Goal: Task Accomplishment & Management: Use online tool/utility

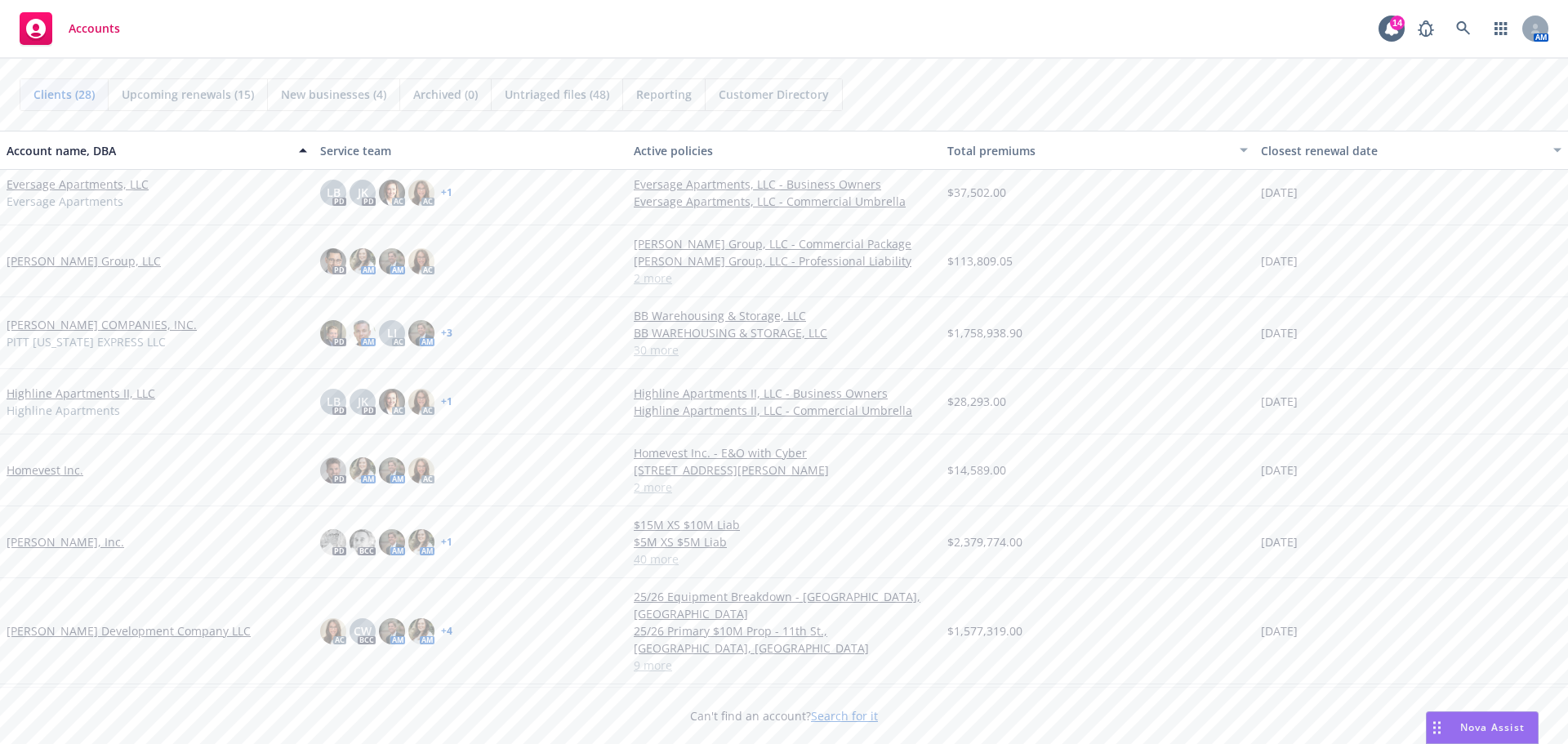
scroll to position [489, 0]
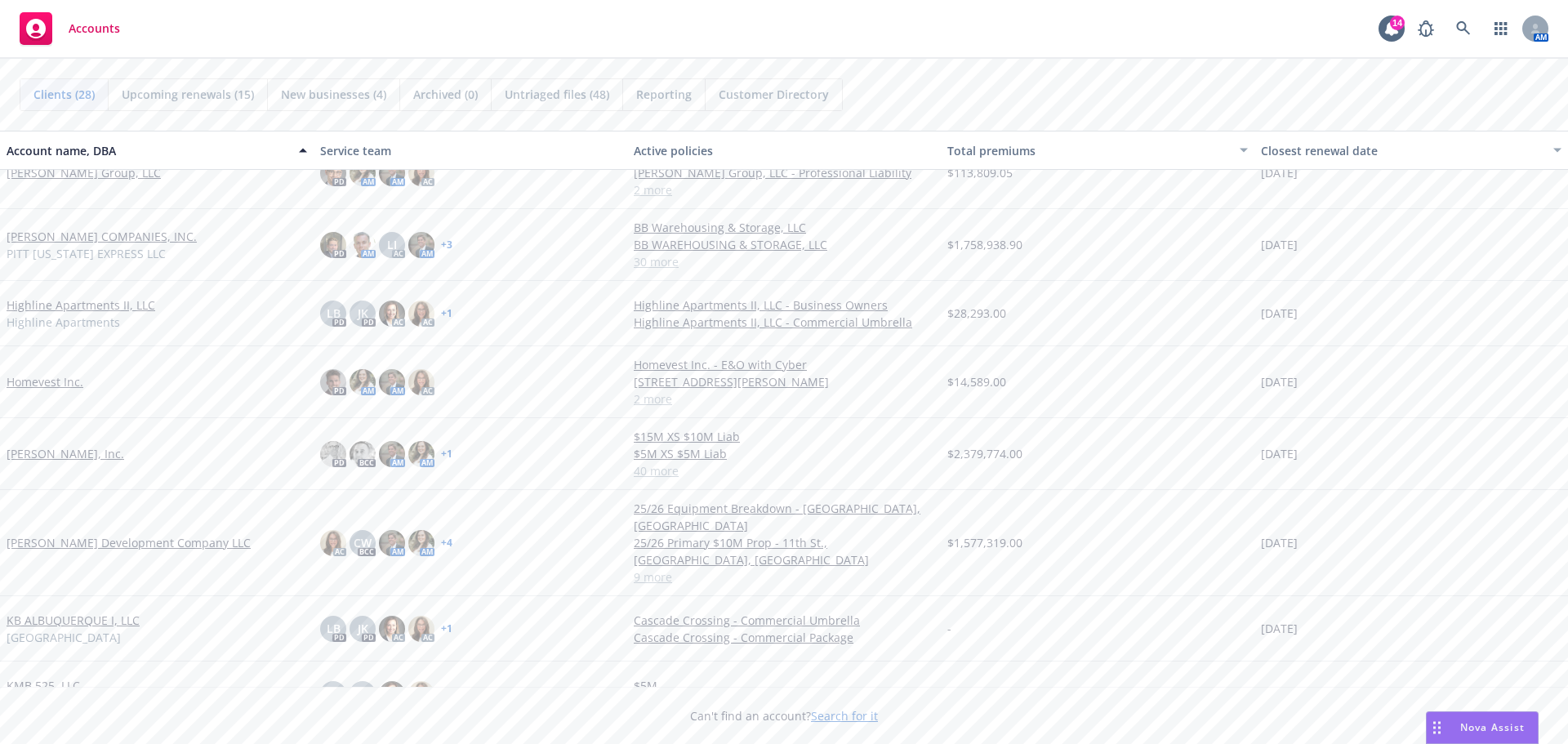
click at [130, 533] on link "[PERSON_NAME] Development Company LLC" at bounding box center [128, 542] width 244 height 17
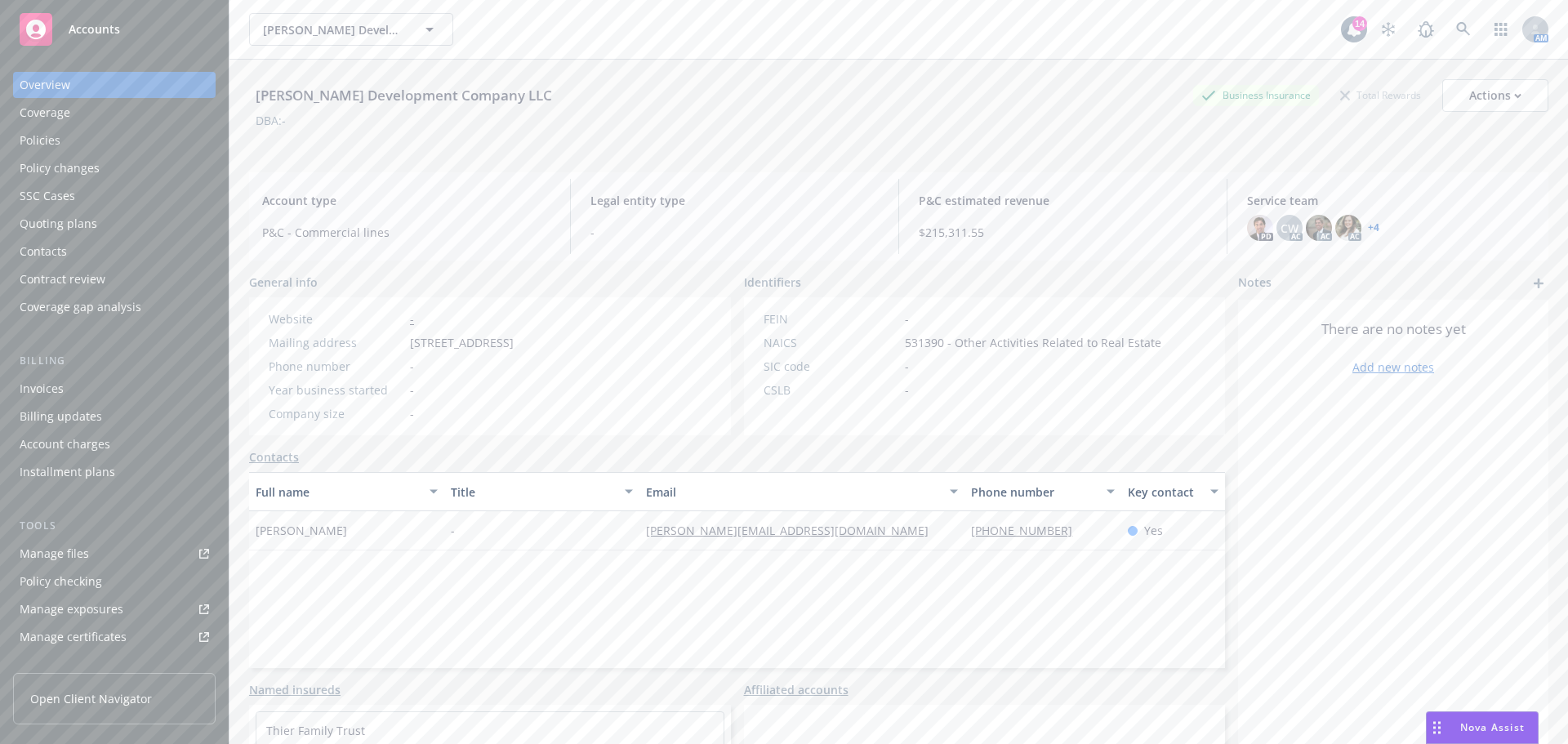
click at [95, 230] on div "Quoting plans" at bounding box center [114, 224] width 189 height 26
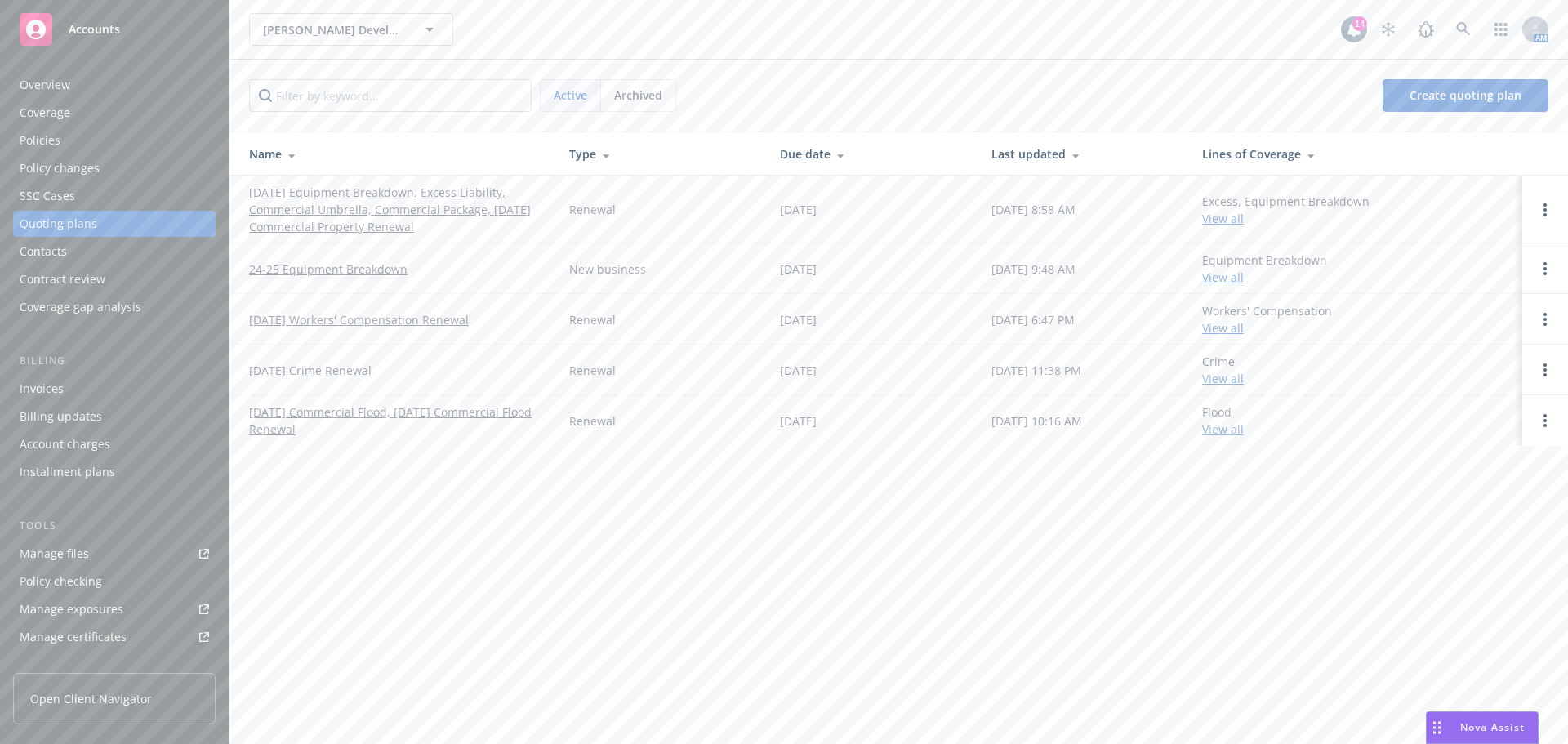
click at [376, 192] on link "[DATE] Equipment Breakdown, Excess Liability, Commercial Umbrella, Commercial P…" at bounding box center [396, 209] width 294 height 51
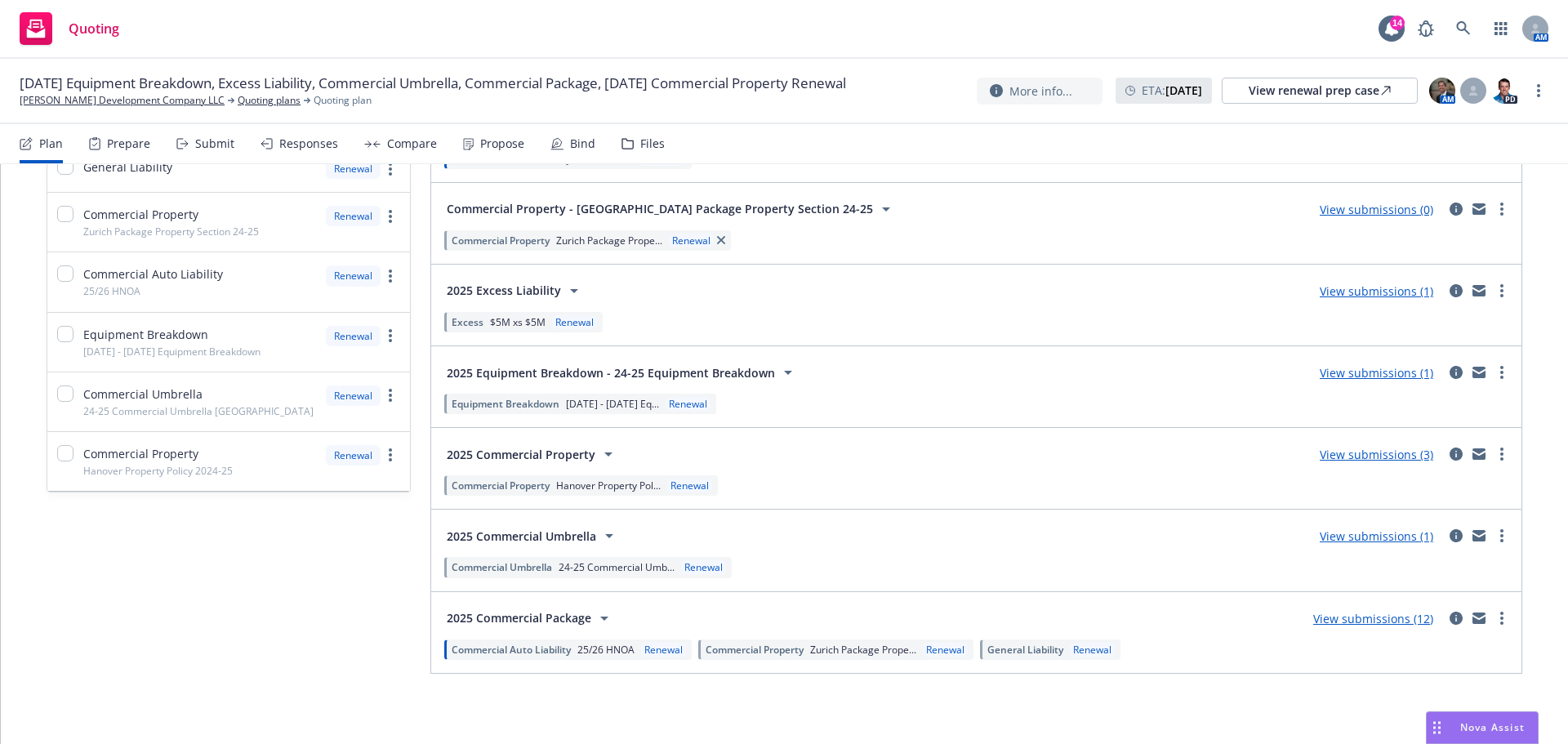
scroll to position [597, 0]
click at [1368, 453] on link "View submissions (3)" at bounding box center [1376, 452] width 113 height 16
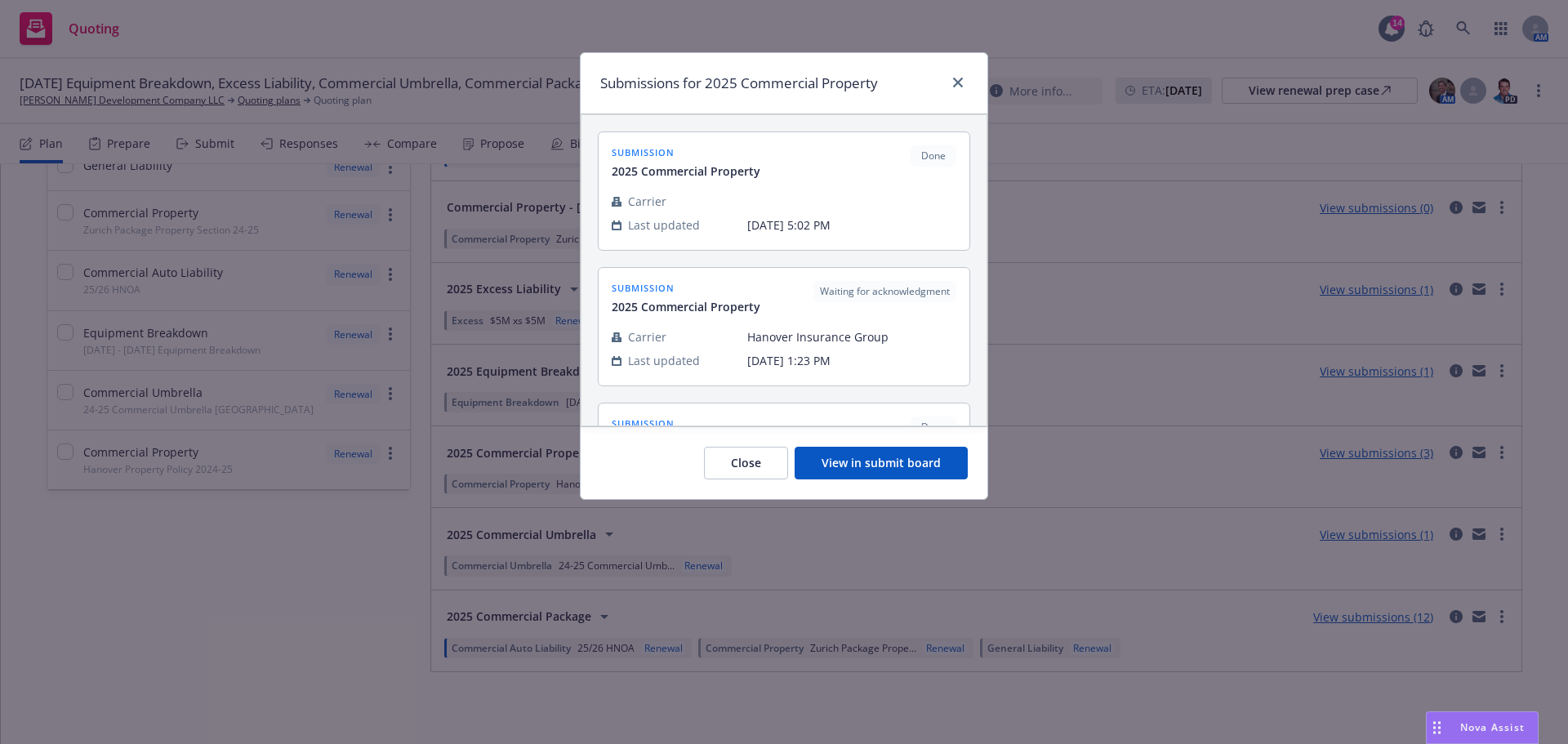
click at [834, 461] on button "View in submit board" at bounding box center [881, 462] width 173 height 33
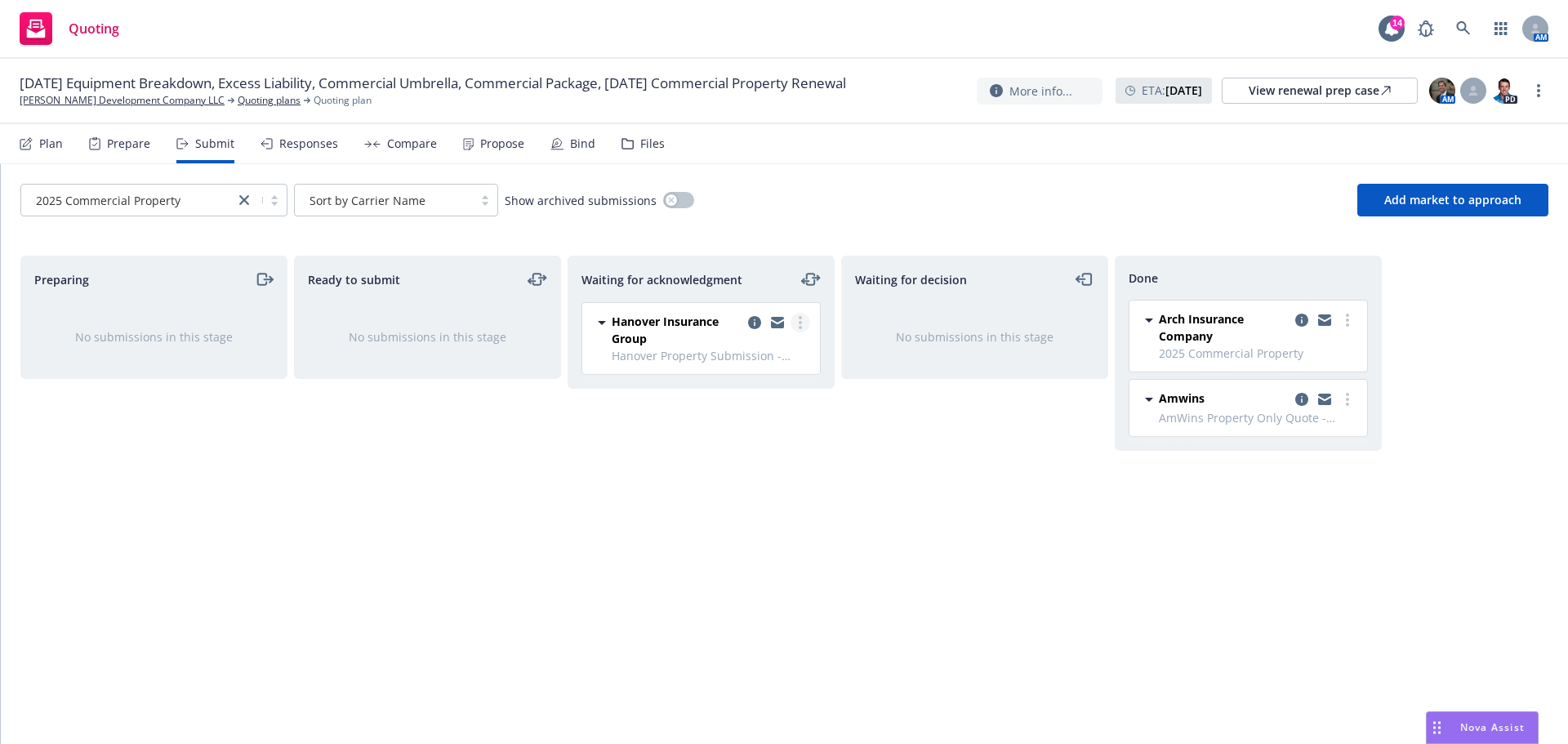
click at [800, 322] on circle "more" at bounding box center [799, 322] width 3 height 3
click at [729, 475] on link "Add declined decision" at bounding box center [727, 486] width 163 height 33
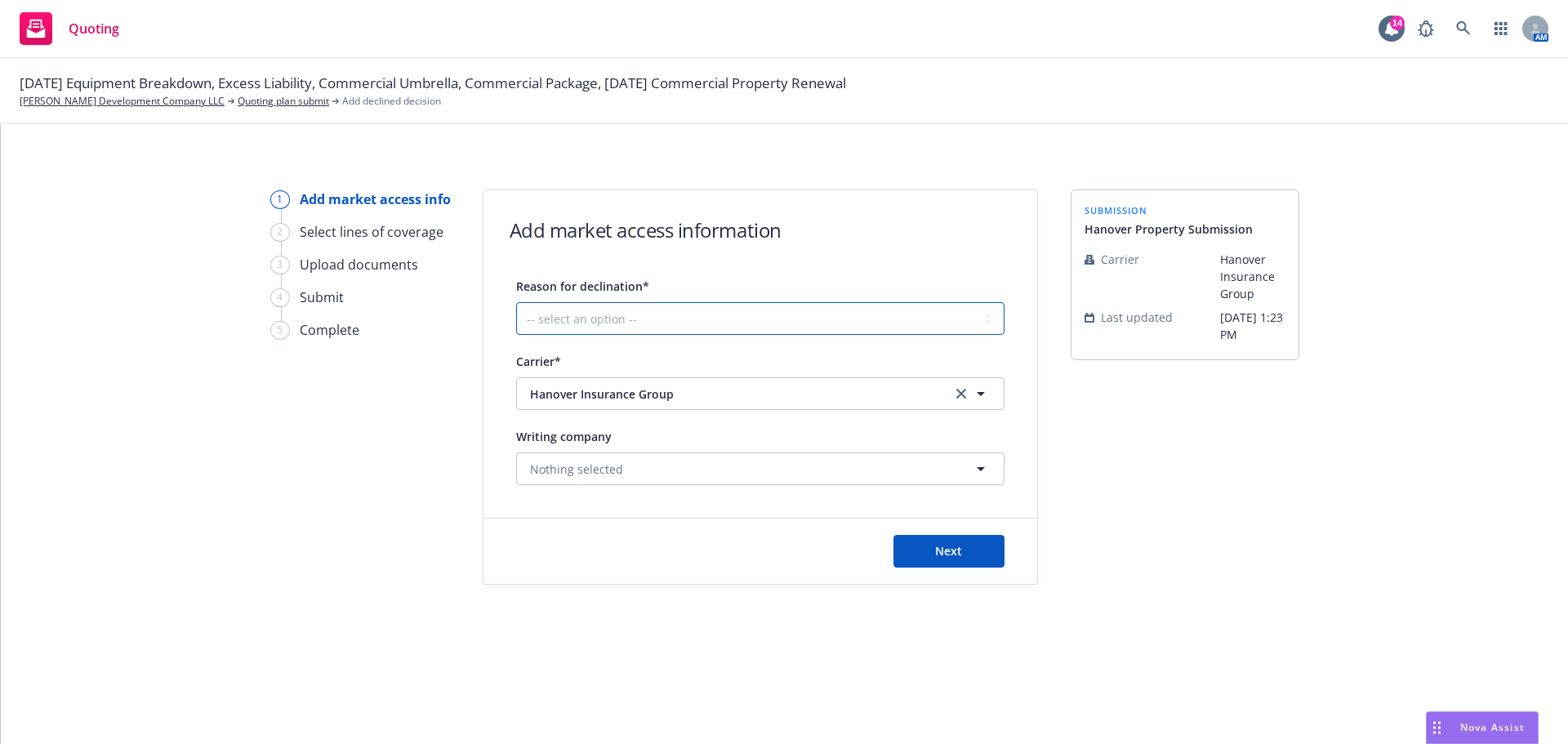
click at [778, 326] on select "-- select an option -- Cannot compete with other markets Carrier non-renewed Ca…" at bounding box center [760, 318] width 489 height 33
select select "CANNOT_COMPETE_WITH_OTHER_MARKETS"
click at [516, 302] on select "-- select an option -- Cannot compete with other markets Carrier non-renewed Ca…" at bounding box center [760, 318] width 489 height 33
click at [964, 542] on button "Next" at bounding box center [948, 550] width 111 height 33
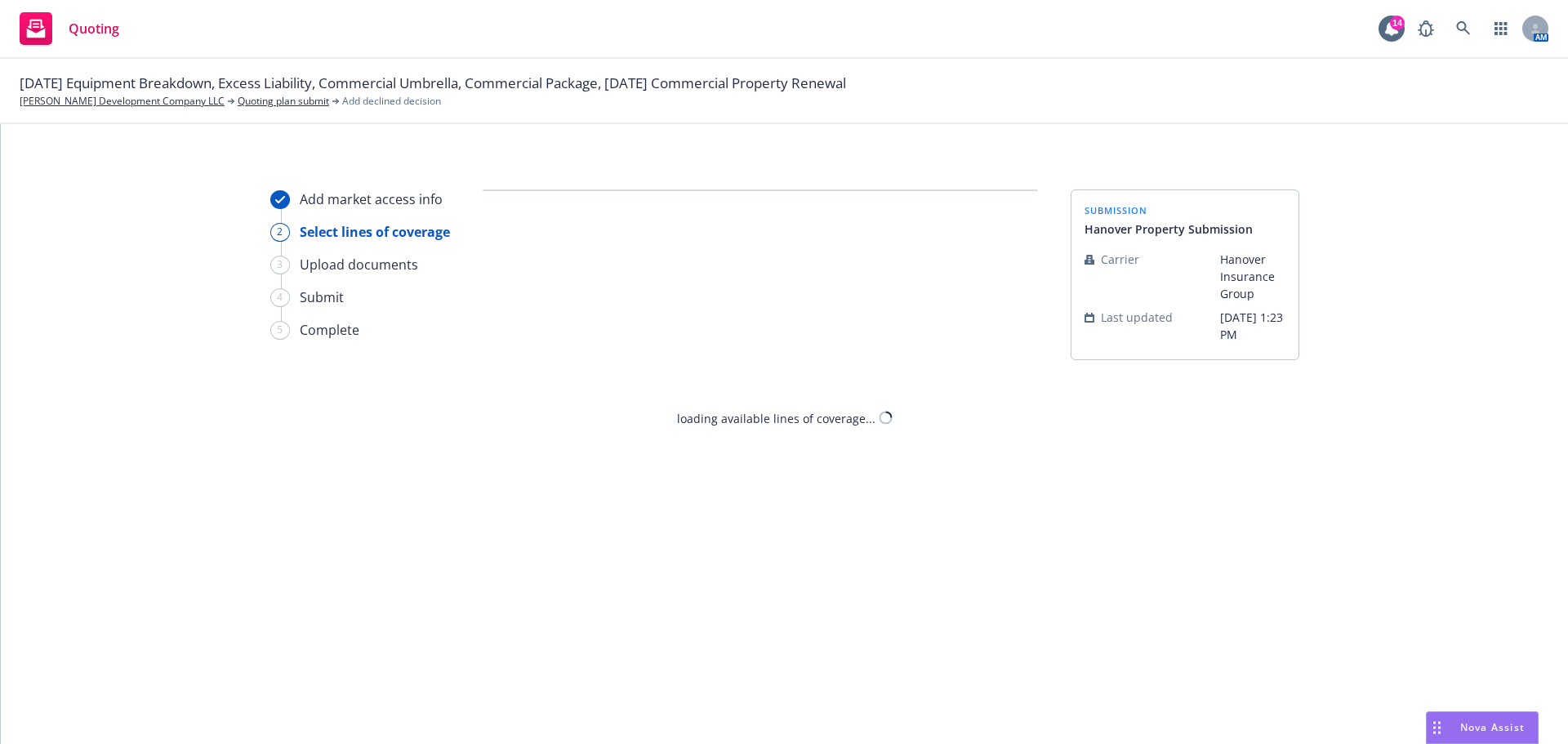
select select "CANNOT_COMPETE_WITH_OTHER_MARKETS"
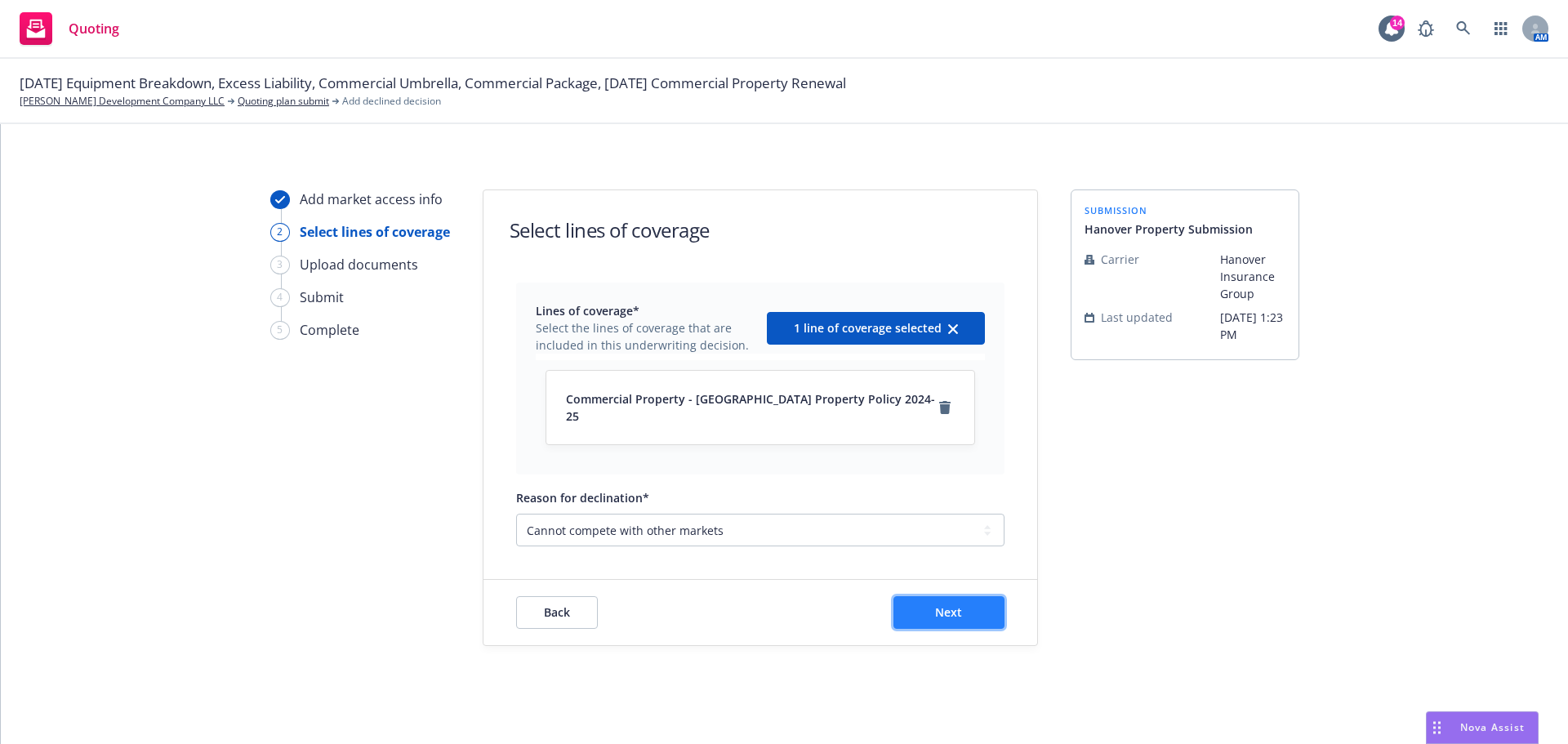
click at [954, 604] on span "Next" at bounding box center [948, 611] width 27 height 16
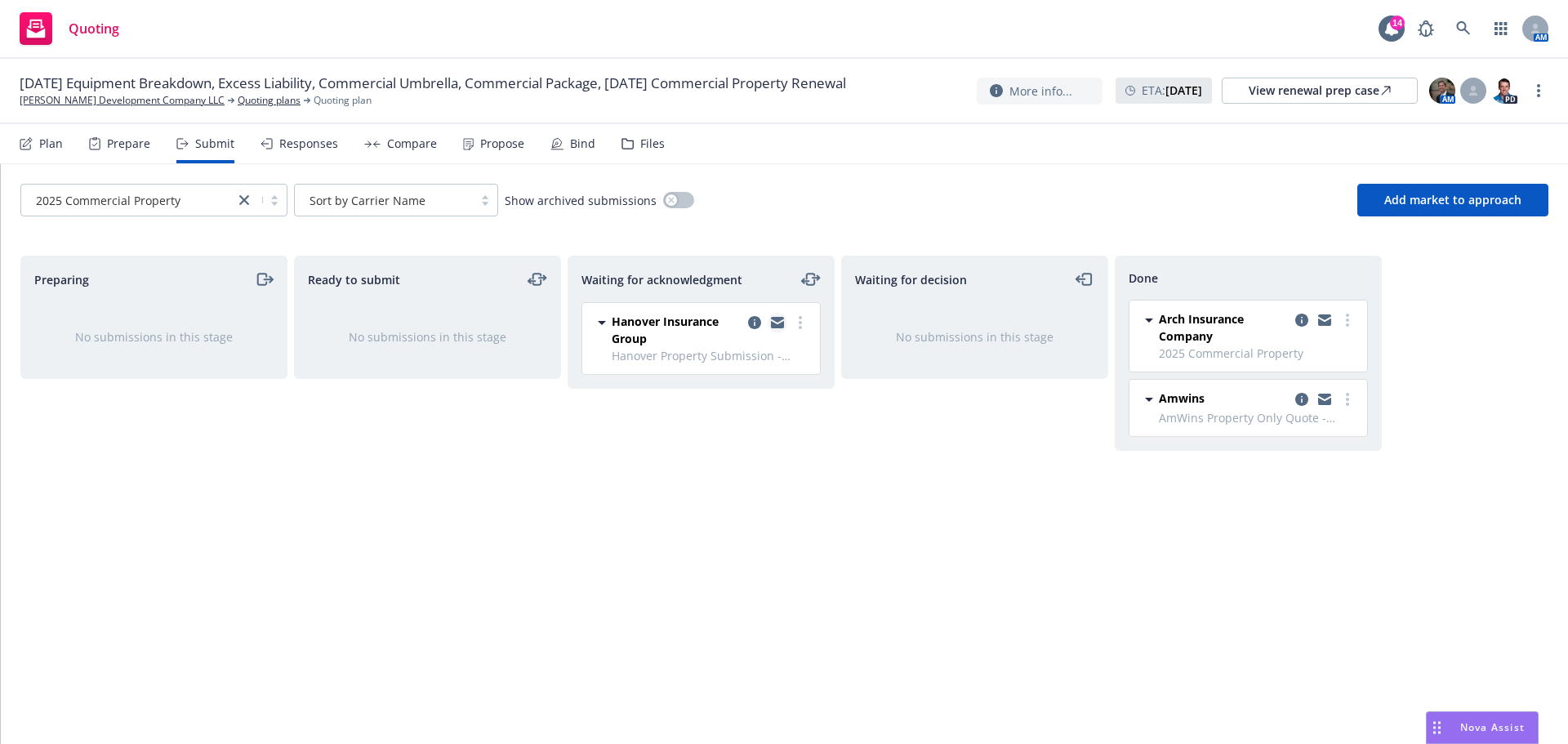
click at [776, 325] on icon "copy logging email" at bounding box center [777, 325] width 13 height 7
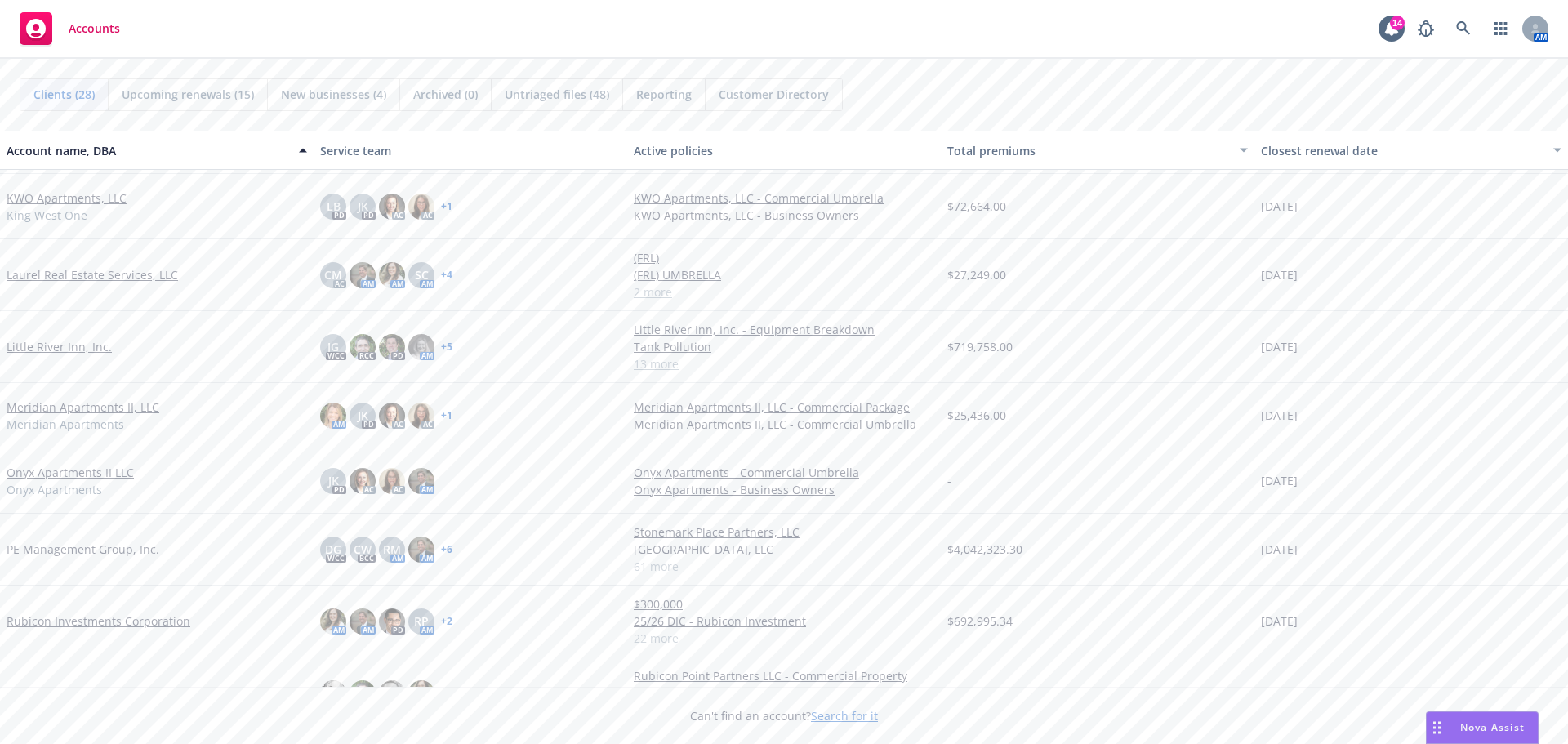
scroll to position [980, 0]
click at [66, 544] on link "PE Management Group, Inc." at bounding box center [82, 545] width 153 height 17
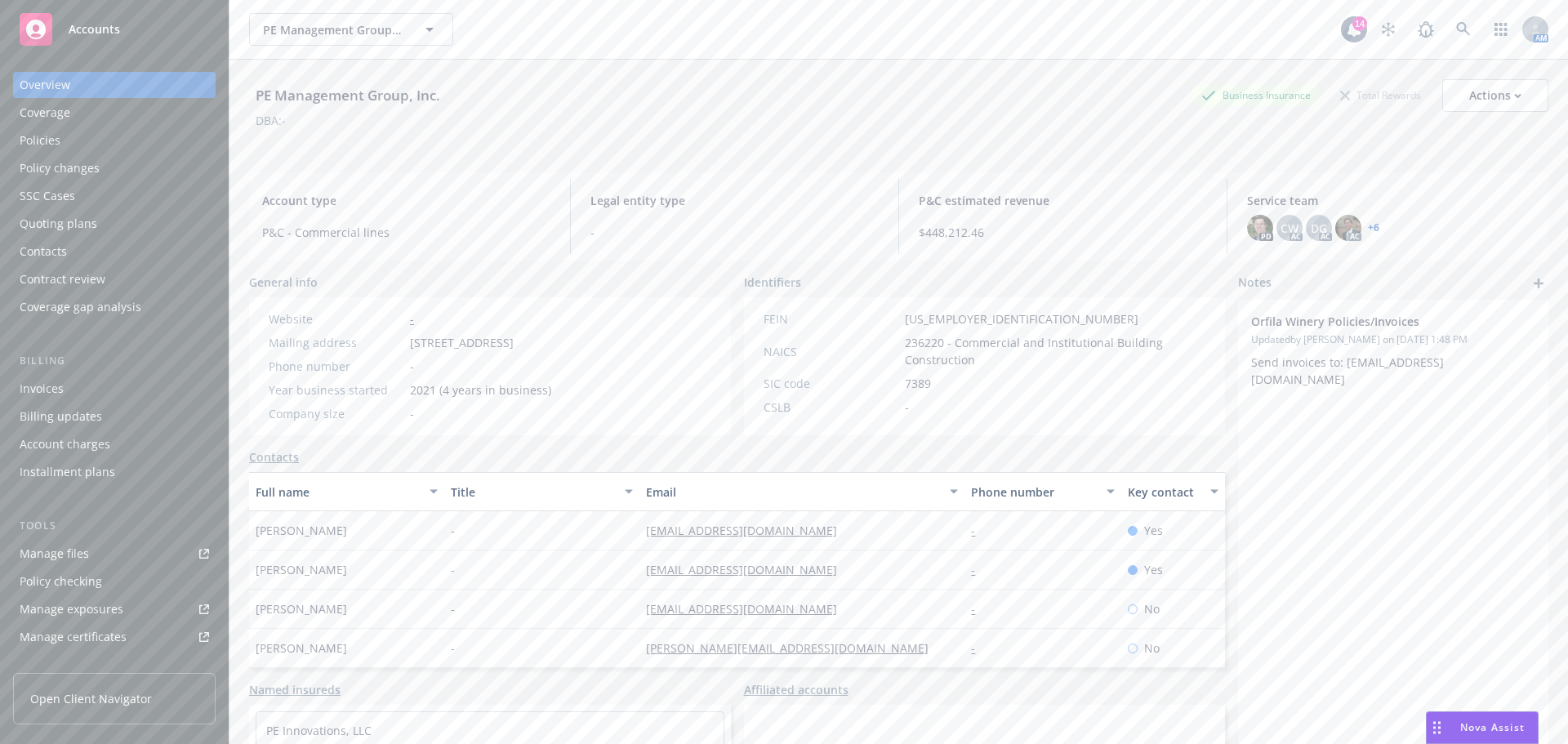
click at [78, 139] on div "Policies" at bounding box center [114, 140] width 189 height 26
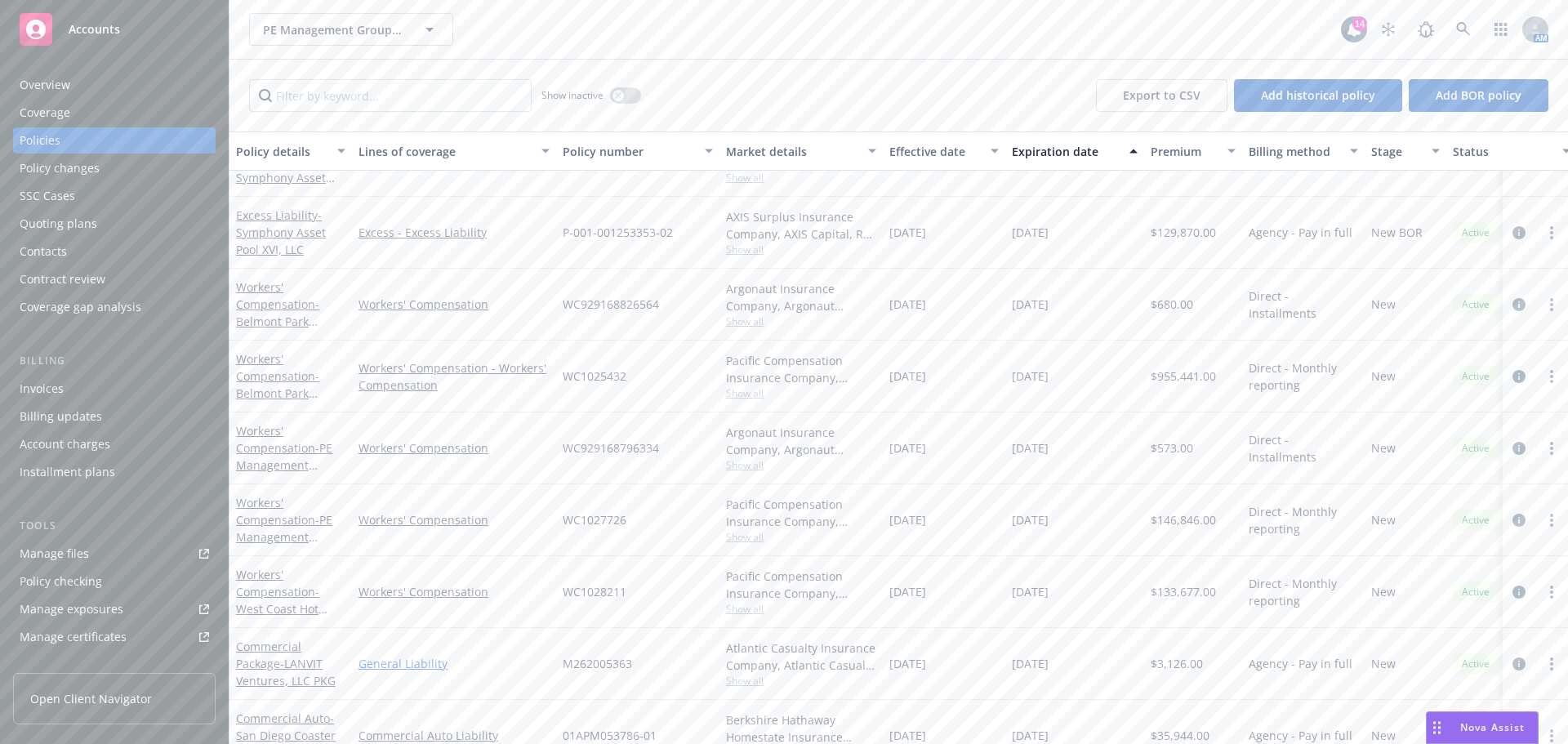
scroll to position [163, 0]
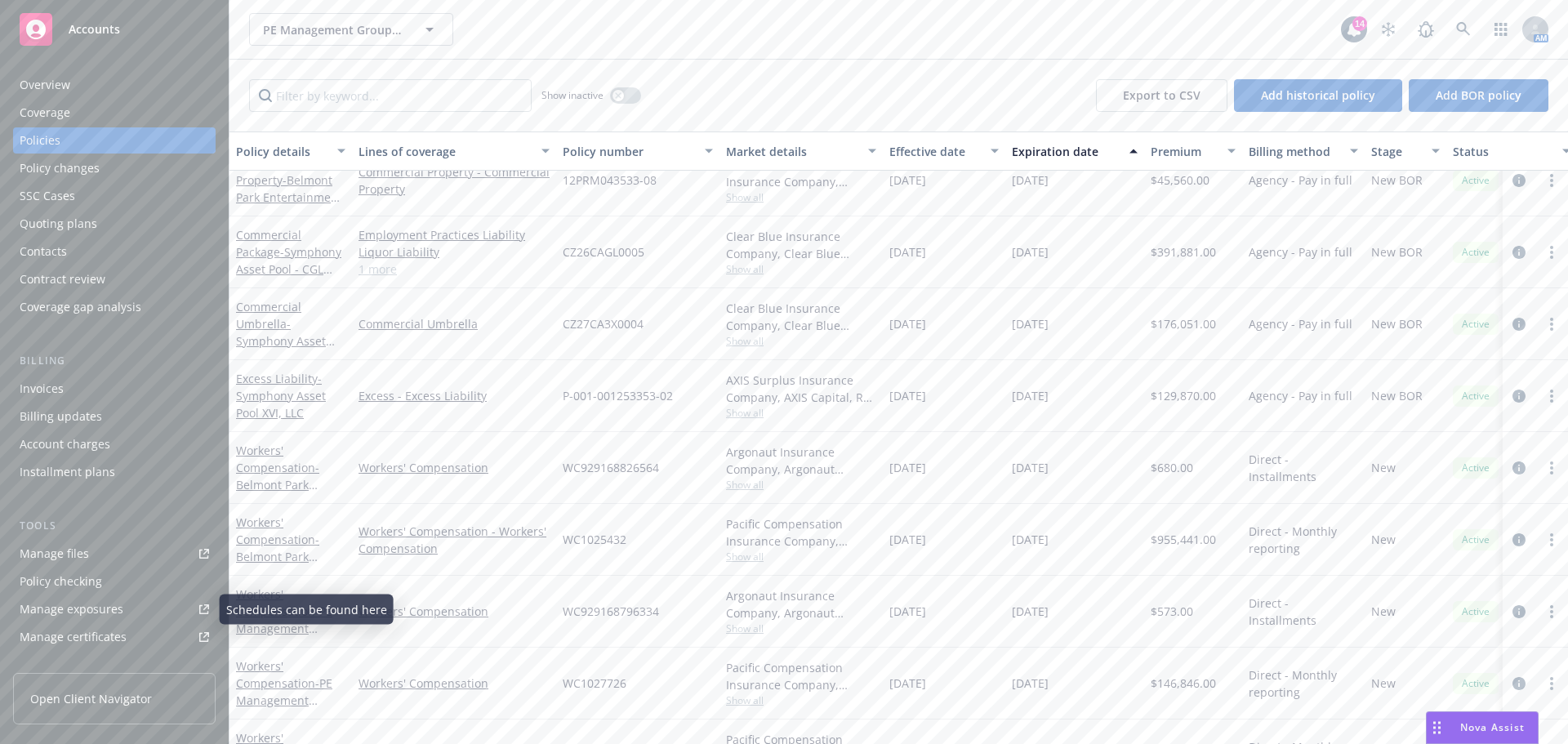
click at [91, 577] on div "Policy checking" at bounding box center [61, 581] width 82 height 26
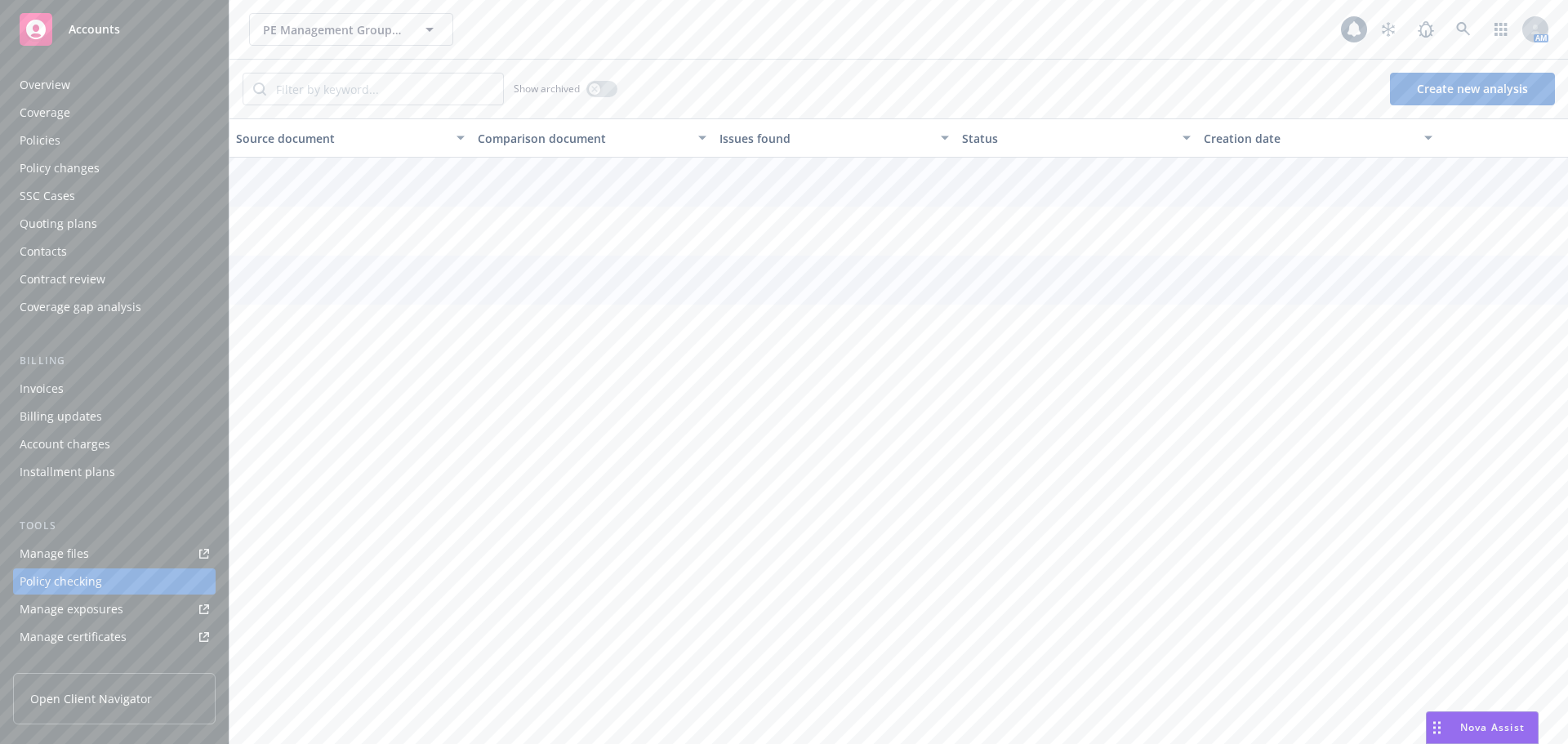
scroll to position [183, 0]
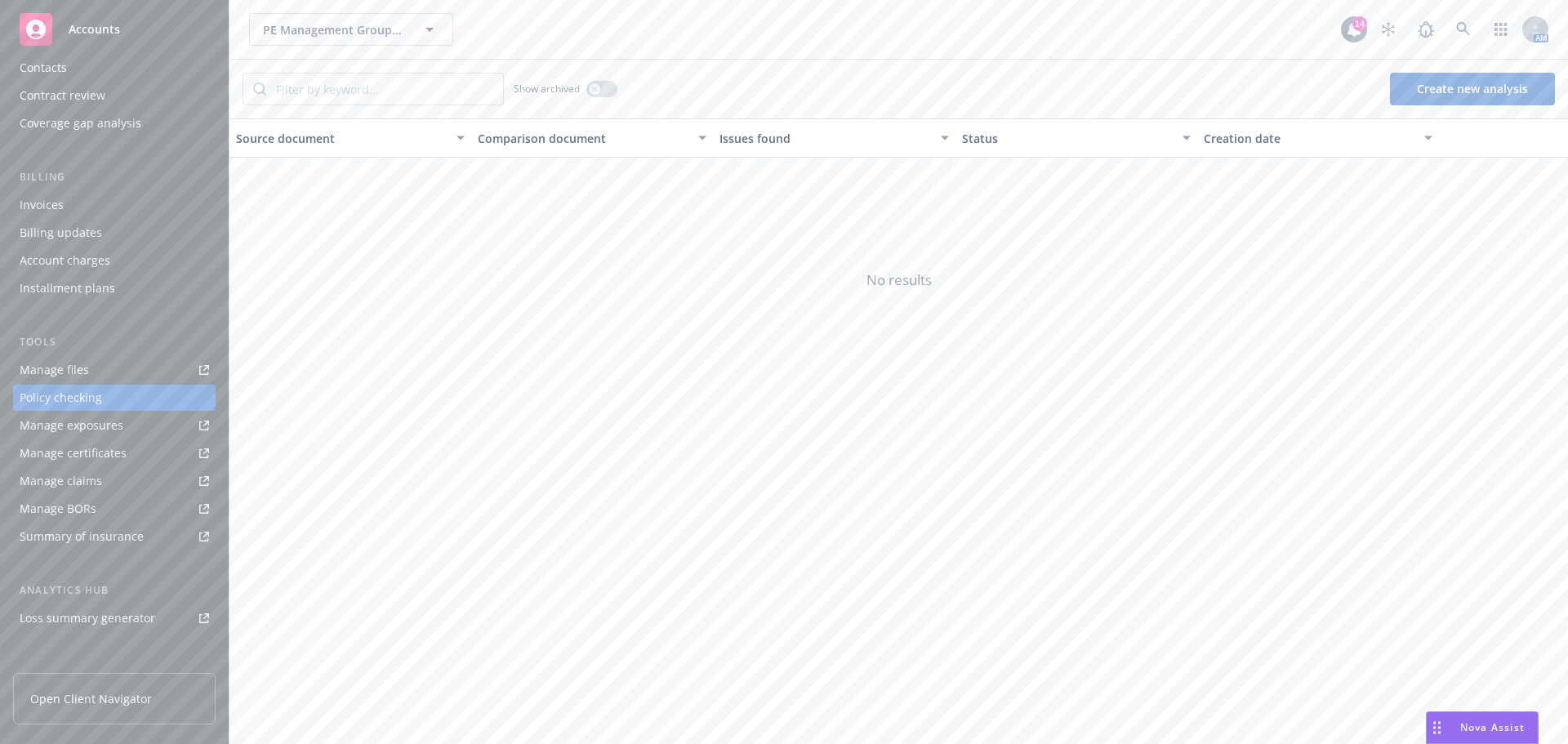
click at [1429, 82] on button "Create new analysis" at bounding box center [1473, 89] width 165 height 33
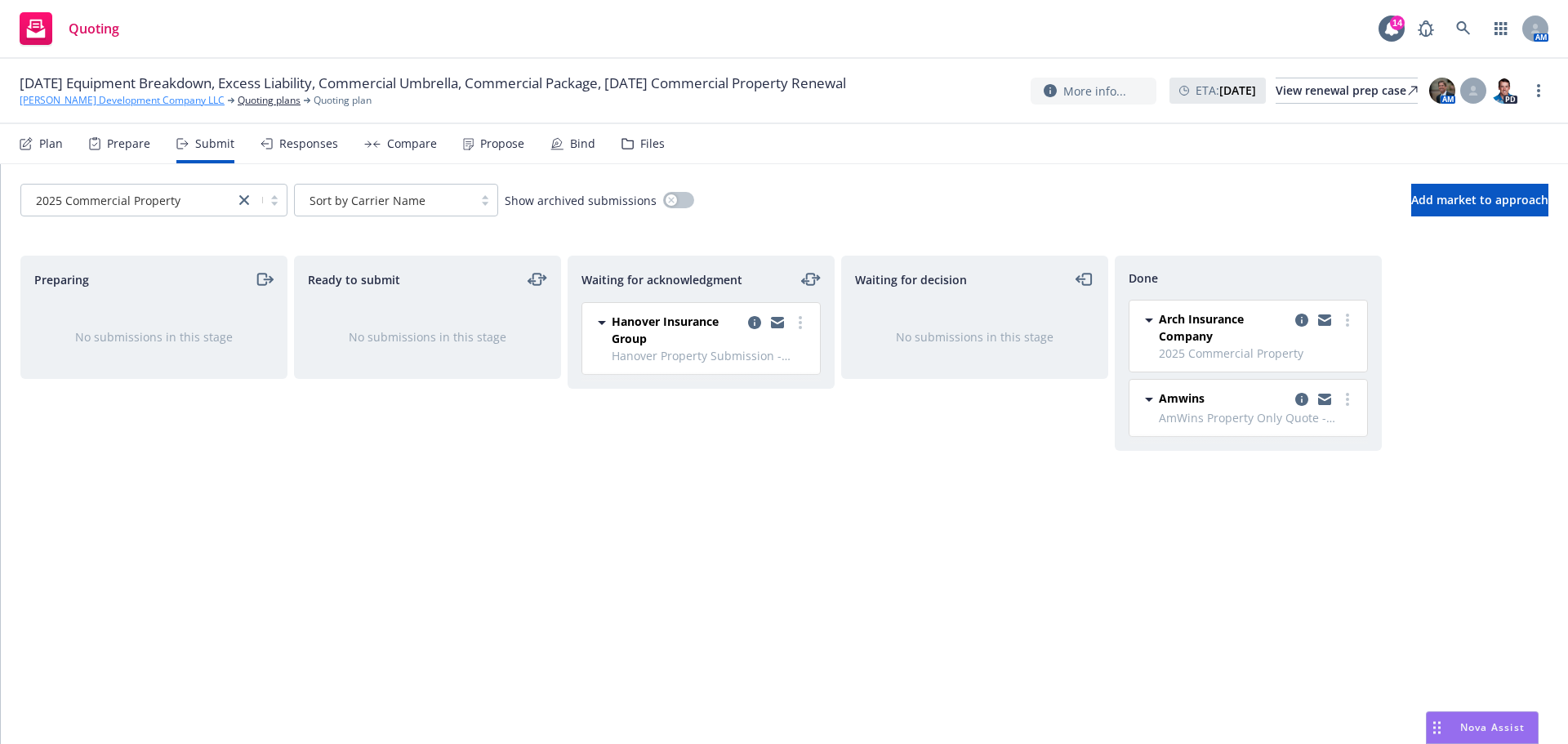
click at [70, 93] on link "[PERSON_NAME] Development Company LLC" at bounding box center [122, 100] width 205 height 15
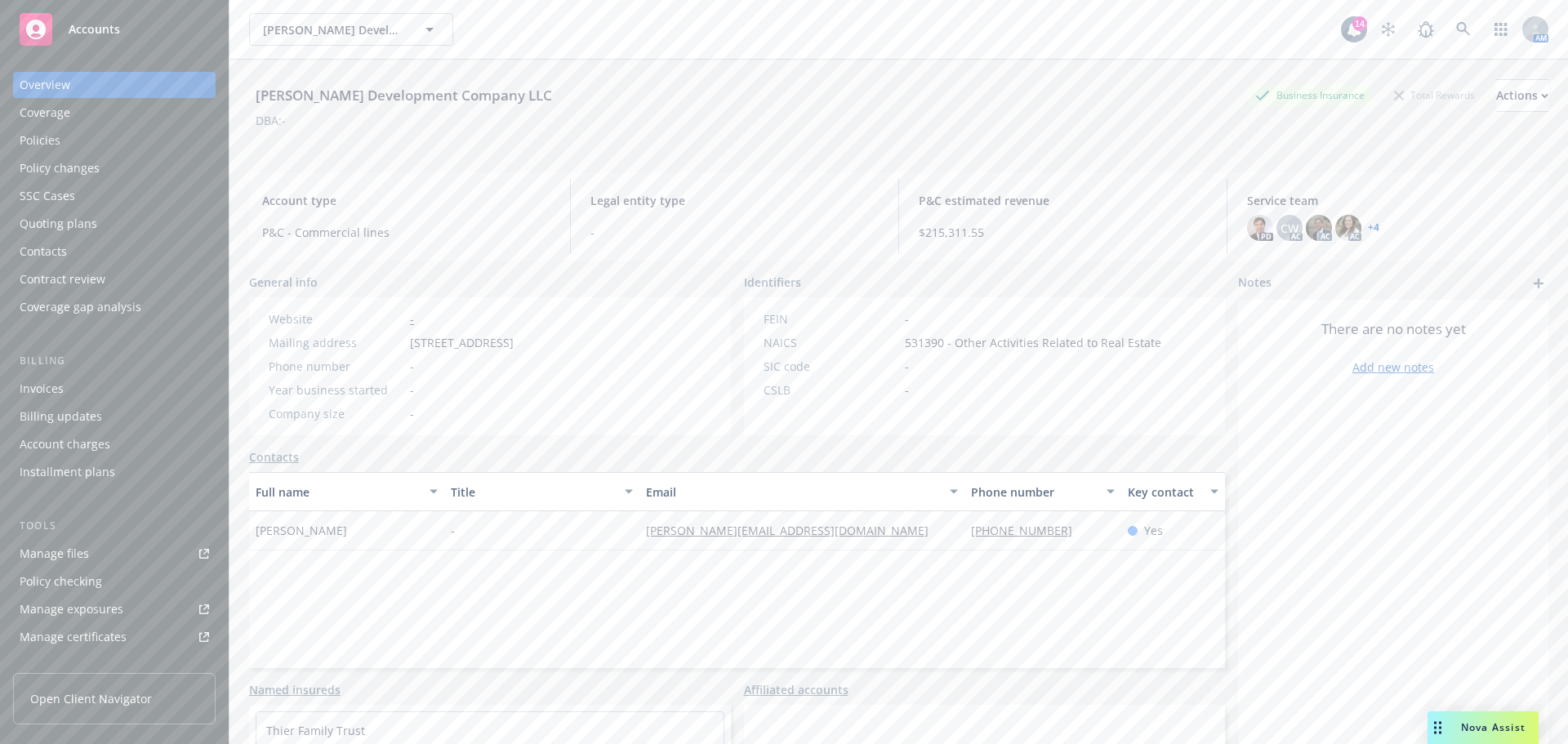
click at [89, 142] on div "Policies" at bounding box center [114, 140] width 189 height 26
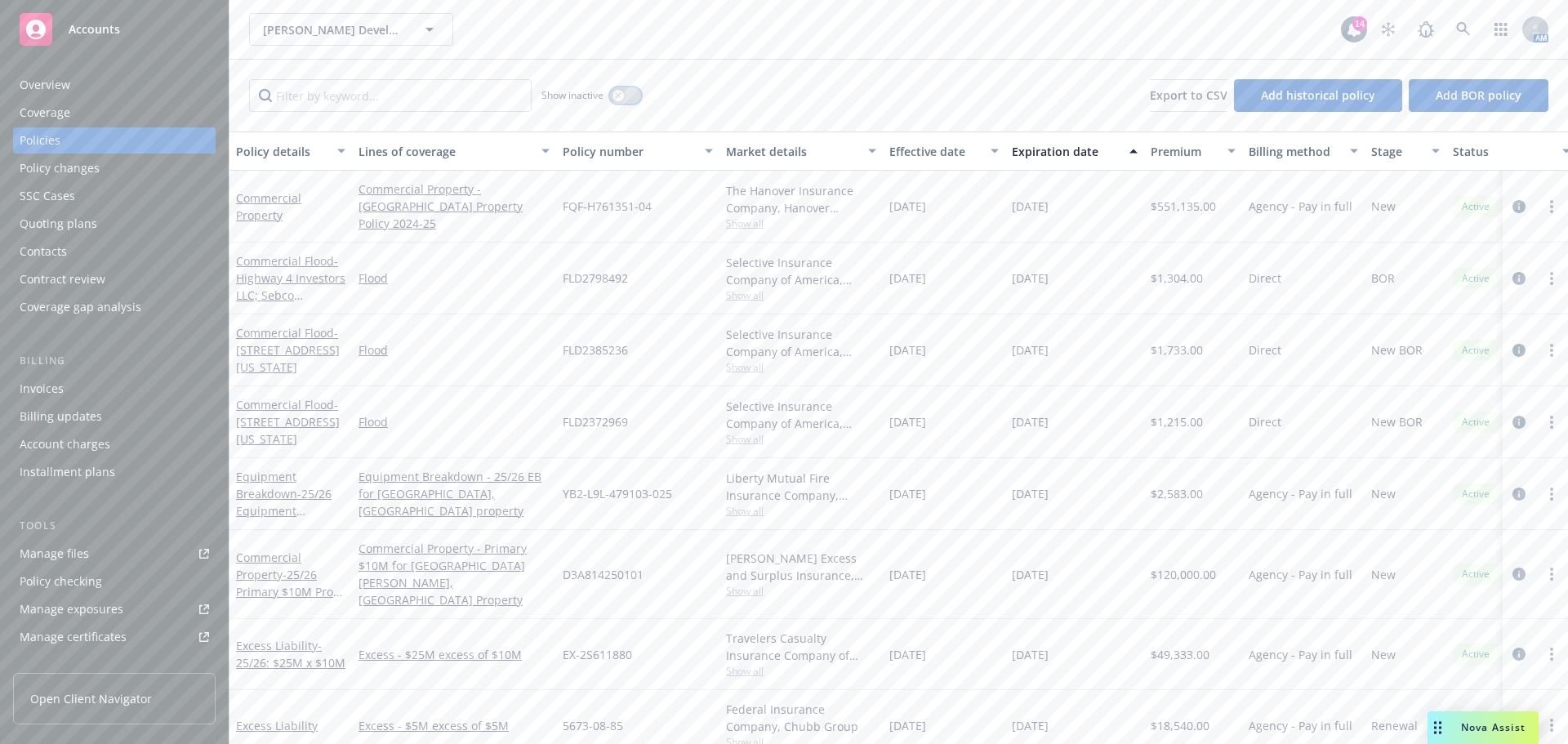
click at [614, 97] on div "button" at bounding box center [618, 95] width 11 height 11
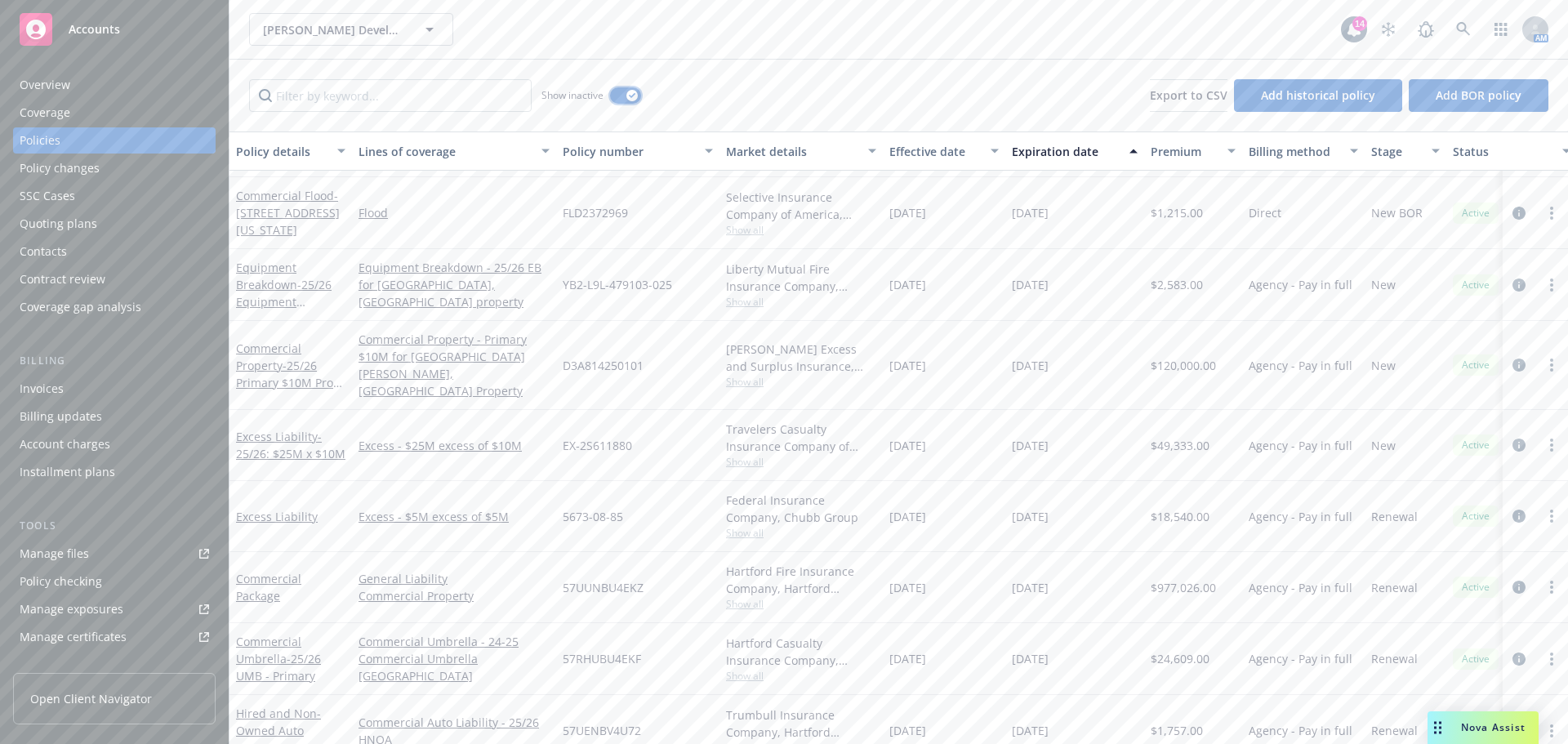
scroll to position [997, 0]
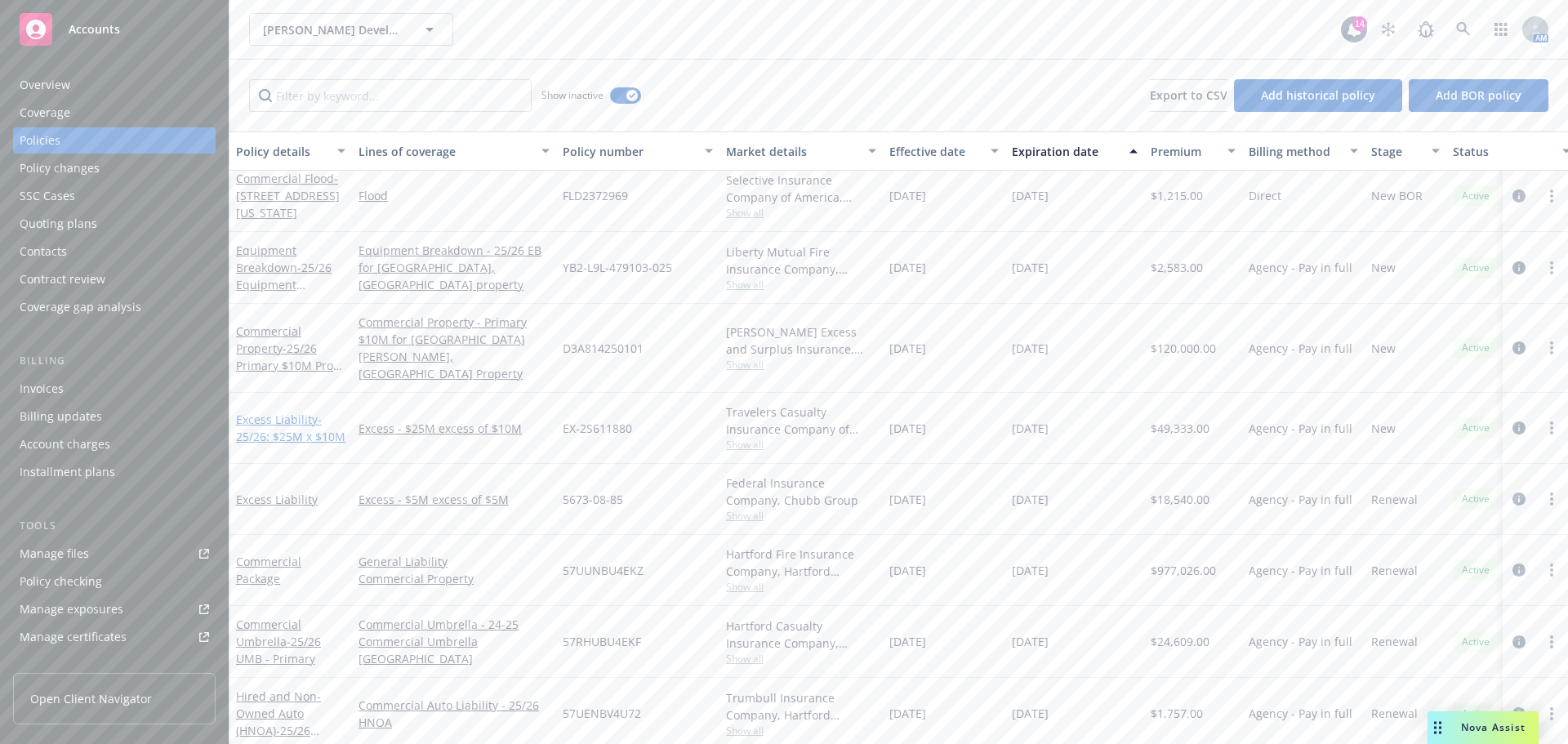
click at [286, 412] on link "Excess Liability - 25/26: $25M x $10M" at bounding box center [290, 428] width 110 height 33
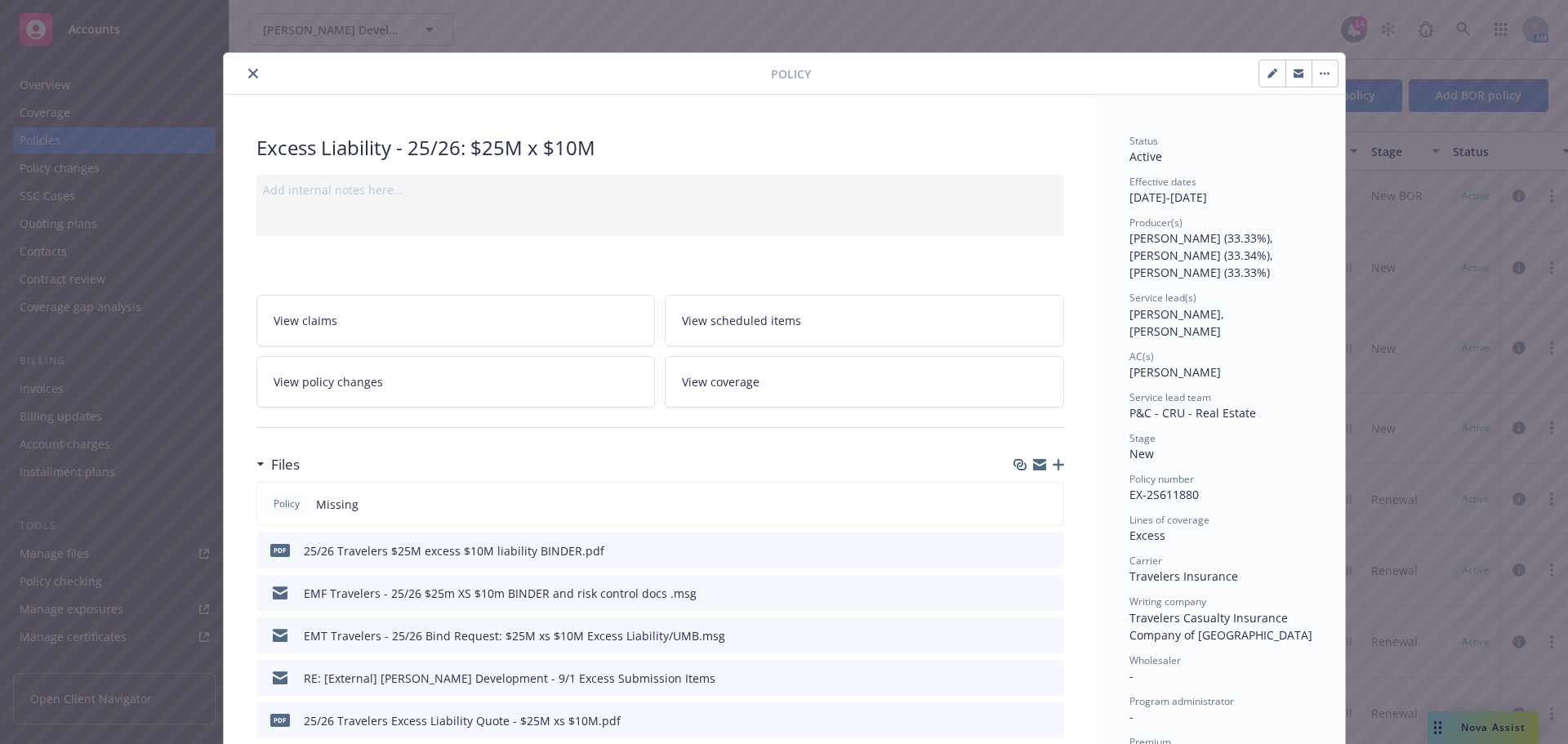
click at [248, 71] on icon "close" at bounding box center [253, 73] width 9 height 9
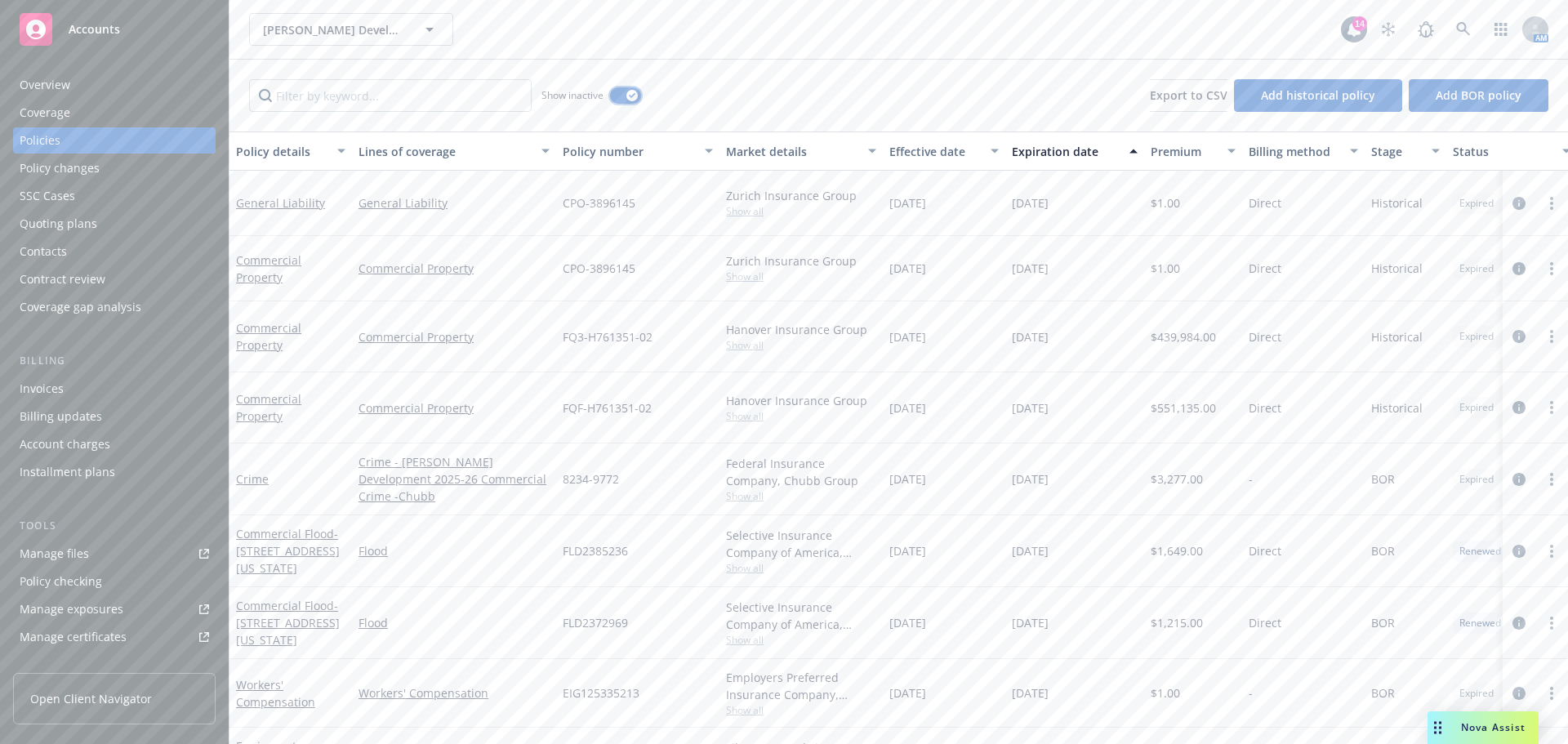
click at [629, 95] on icon "button" at bounding box center [632, 95] width 7 height 5
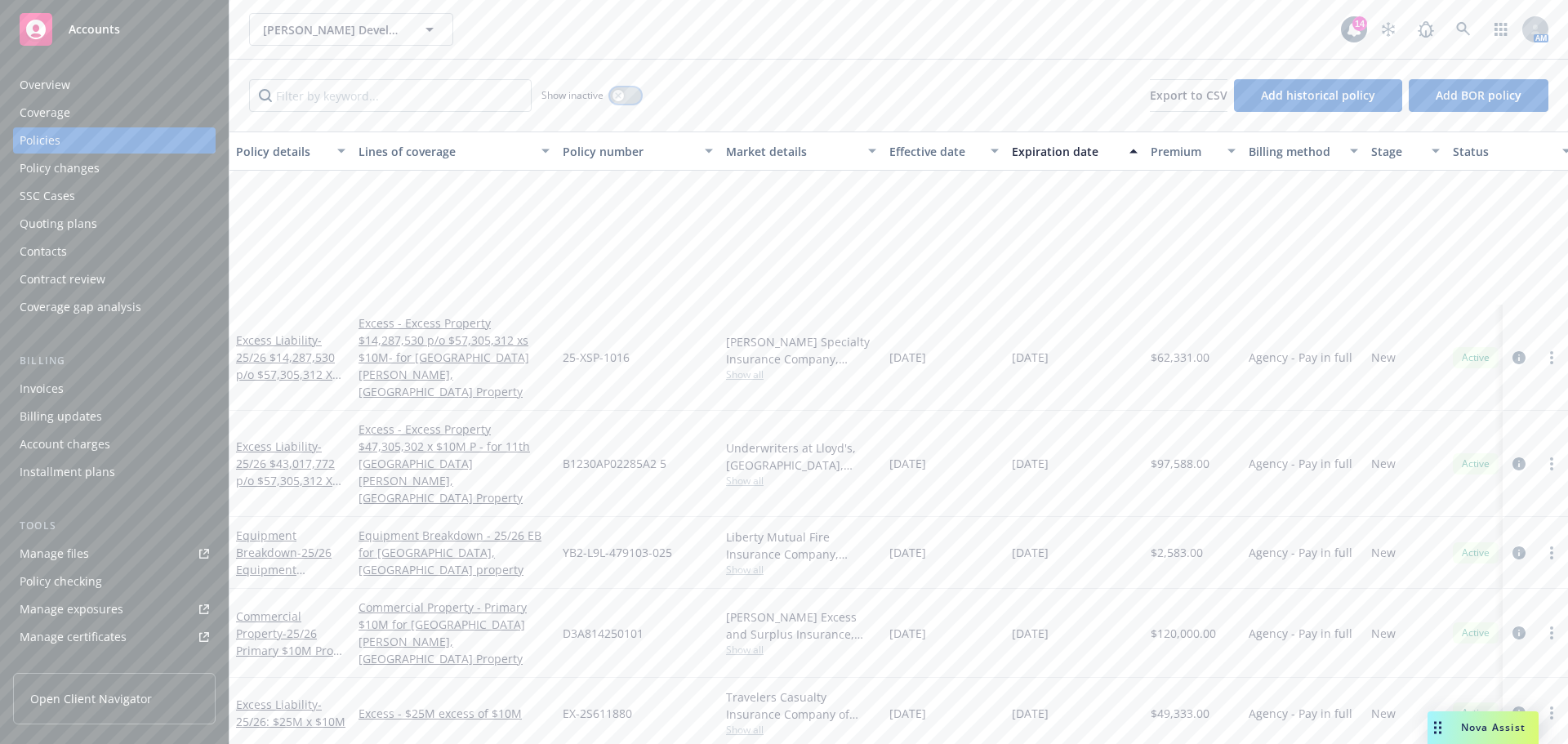
scroll to position [361, 0]
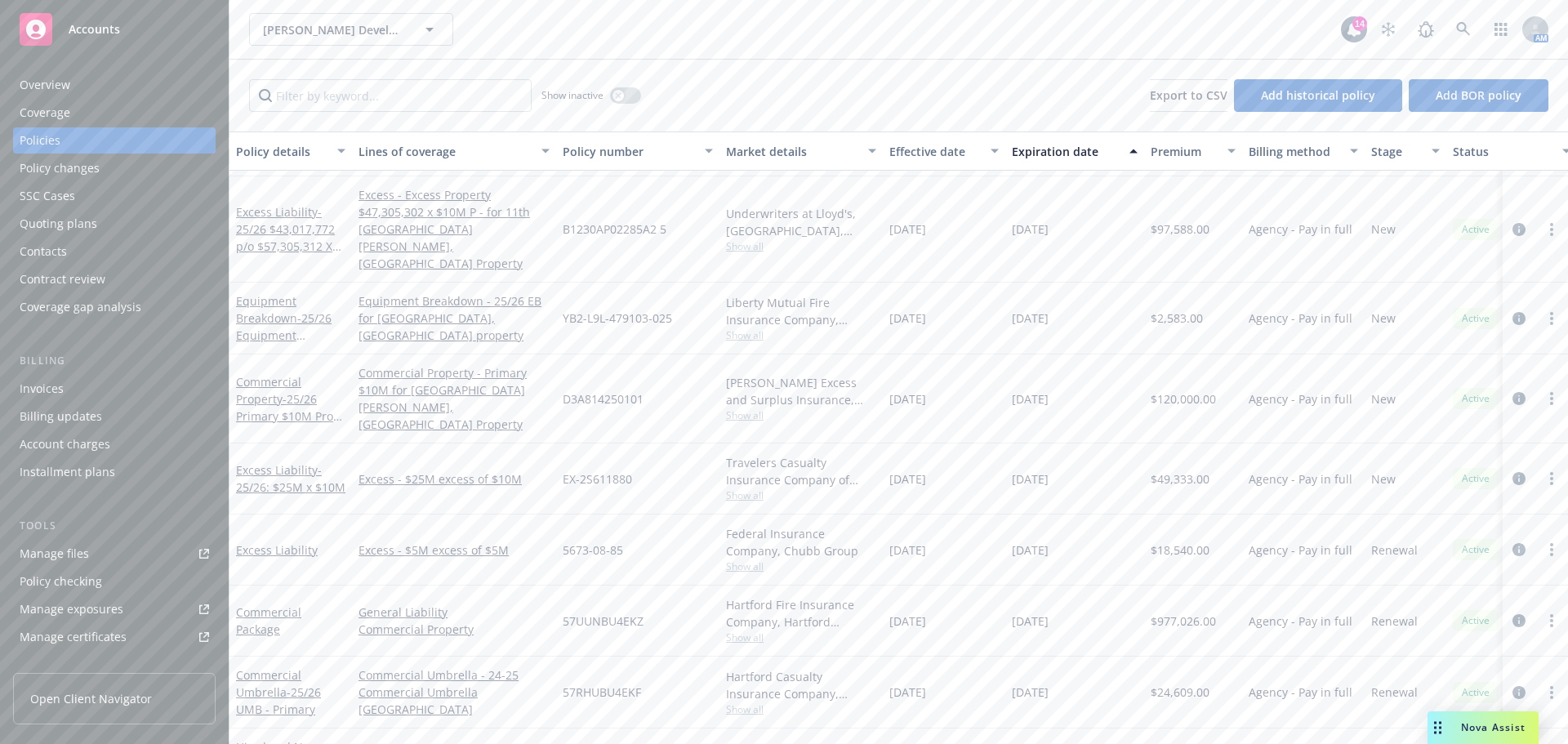
click at [784, 596] on div "Hartford Fire Insurance Company, Hartford Insurance Group" at bounding box center [800, 613] width 150 height 35
click at [656, 355] on div "D3A814250101" at bounding box center [637, 399] width 163 height 89
